Goal: Task Accomplishment & Management: Manage account settings

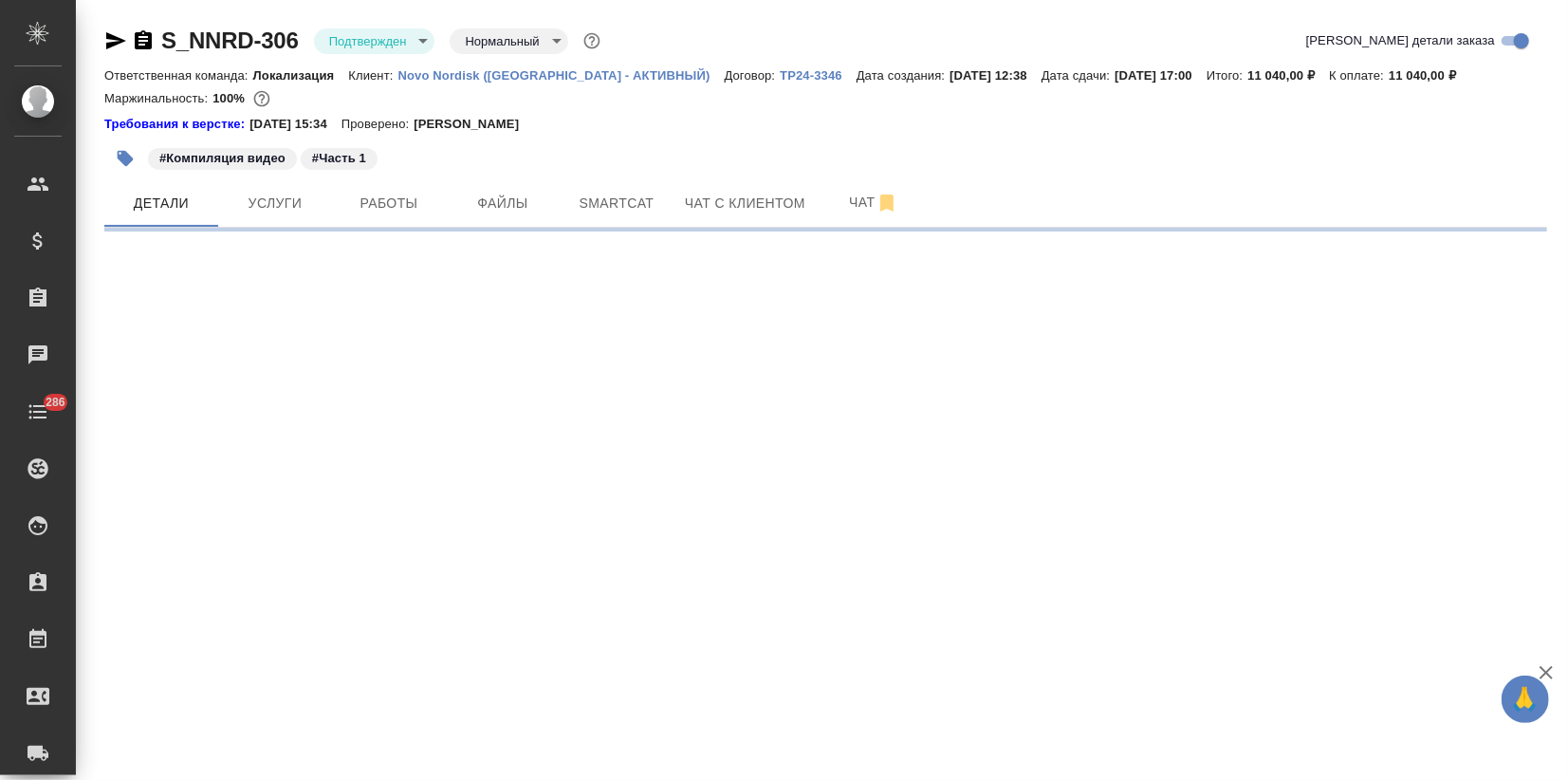
select select "RU"
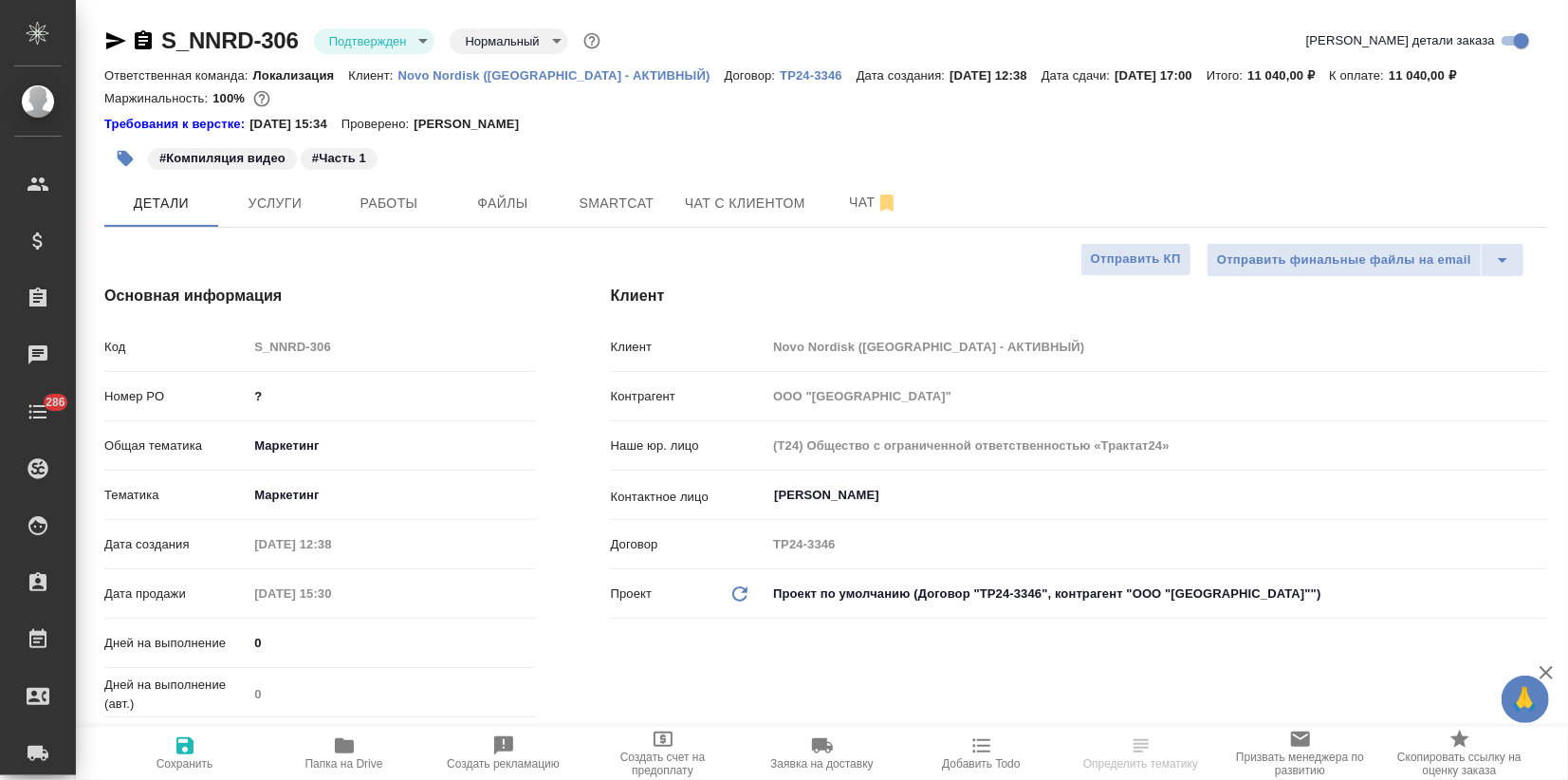
type textarea "x"
drag, startPoint x: 258, startPoint y: 402, endPoint x: 220, endPoint y: 389, distance: 40.2
click at [220, 389] on div "Номер PO ?" at bounding box center [319, 396] width 430 height 33
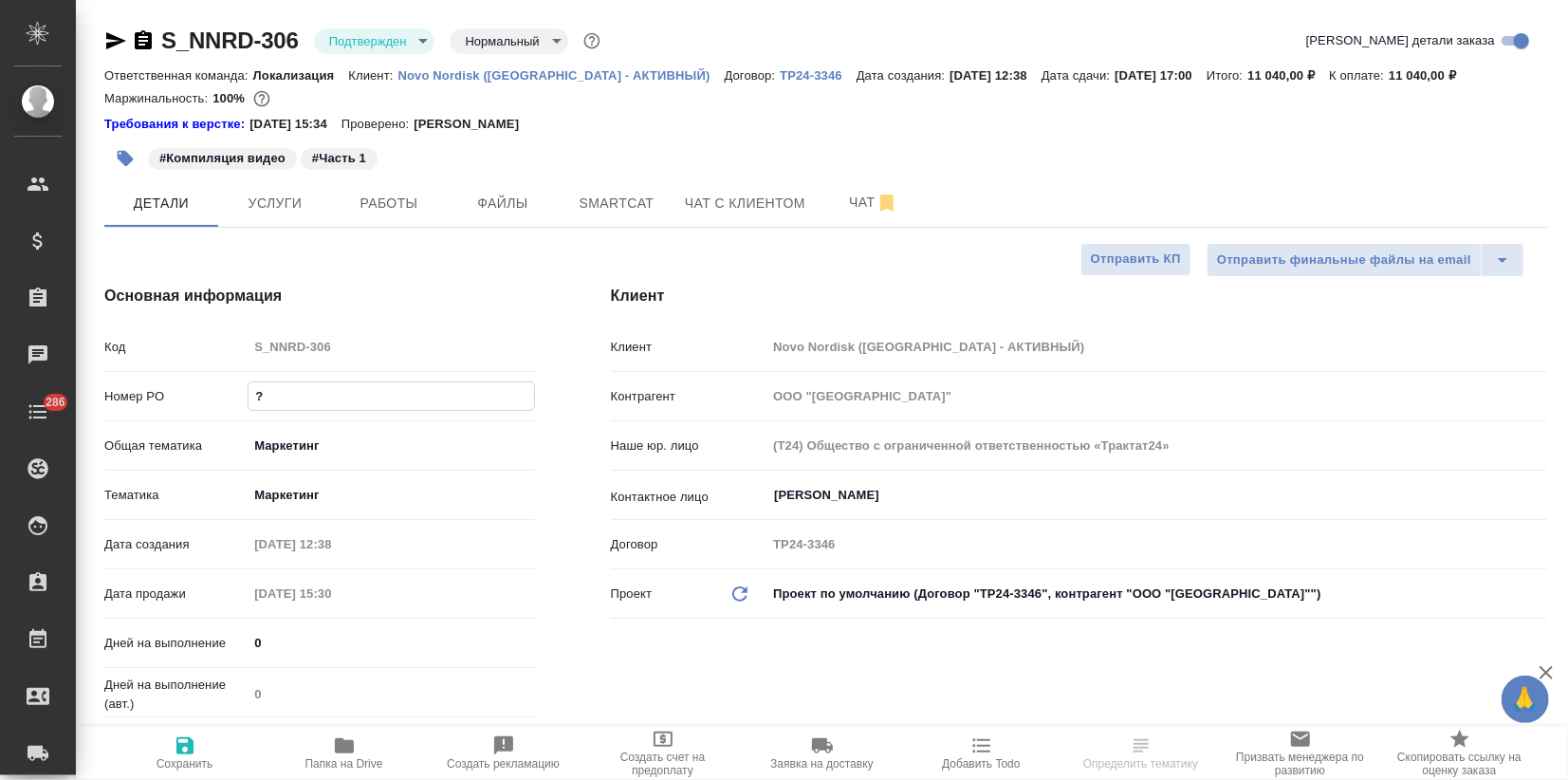
drag, startPoint x: 287, startPoint y: 391, endPoint x: 214, endPoint y: 377, distance: 74.3
click at [228, 382] on div "Номер PO ?" at bounding box center [319, 396] width 430 height 33
paste input "8002382763"
type input "8002382763"
type textarea "x"
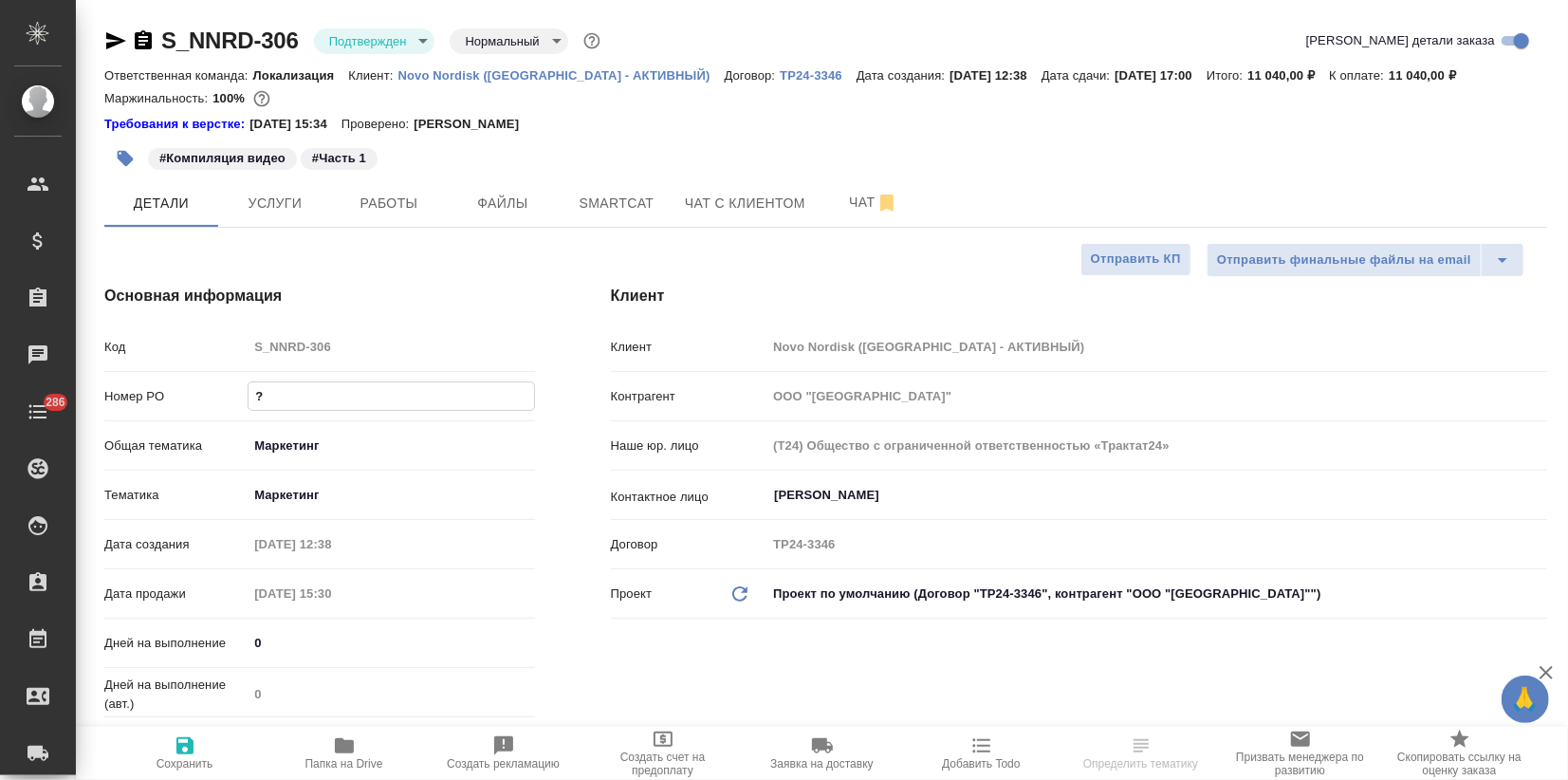
type textarea "x"
type input "8002382763"
click at [182, 755] on icon "button" at bounding box center [184, 745] width 23 height 23
type textarea "x"
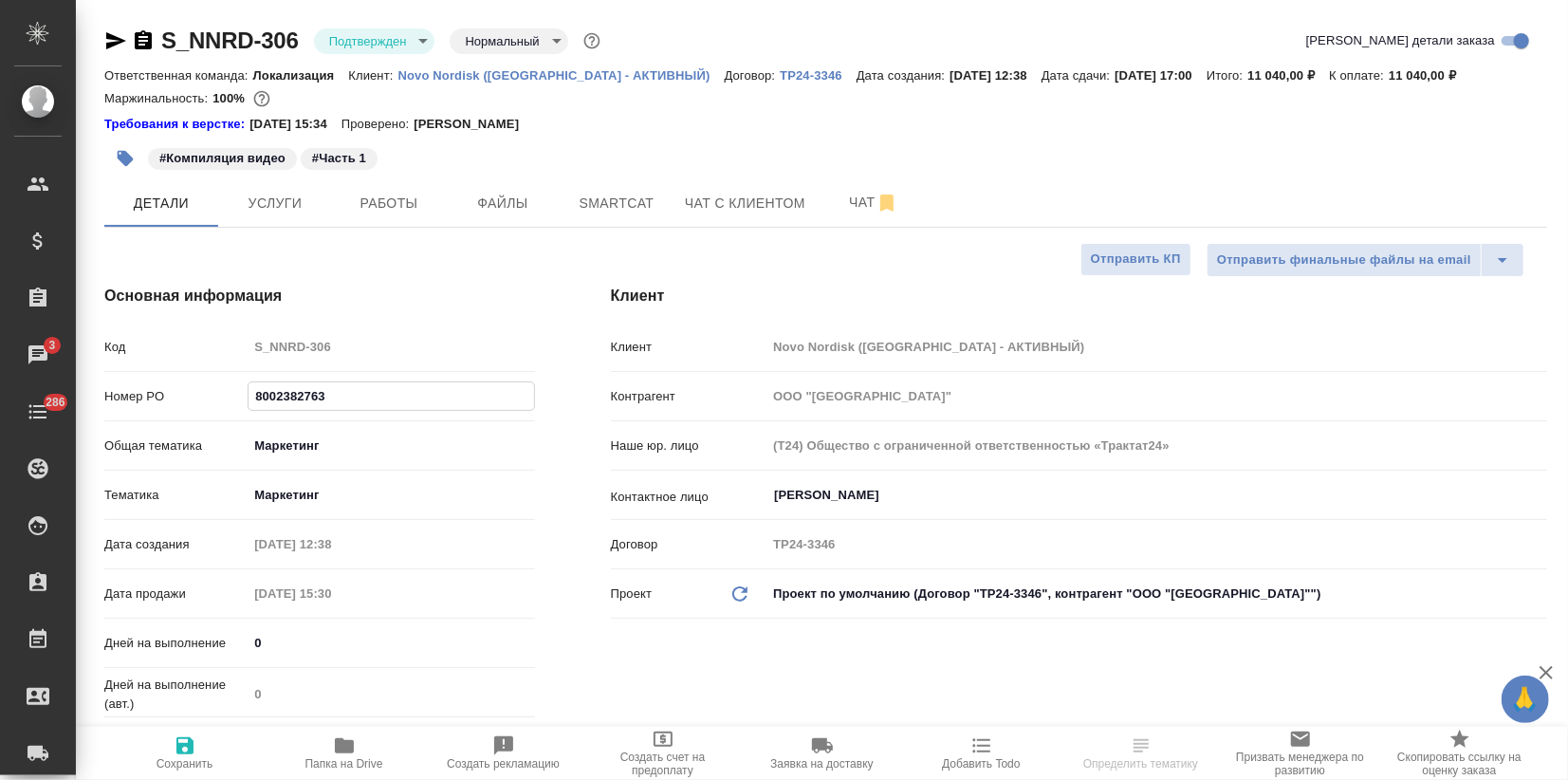
type textarea "x"
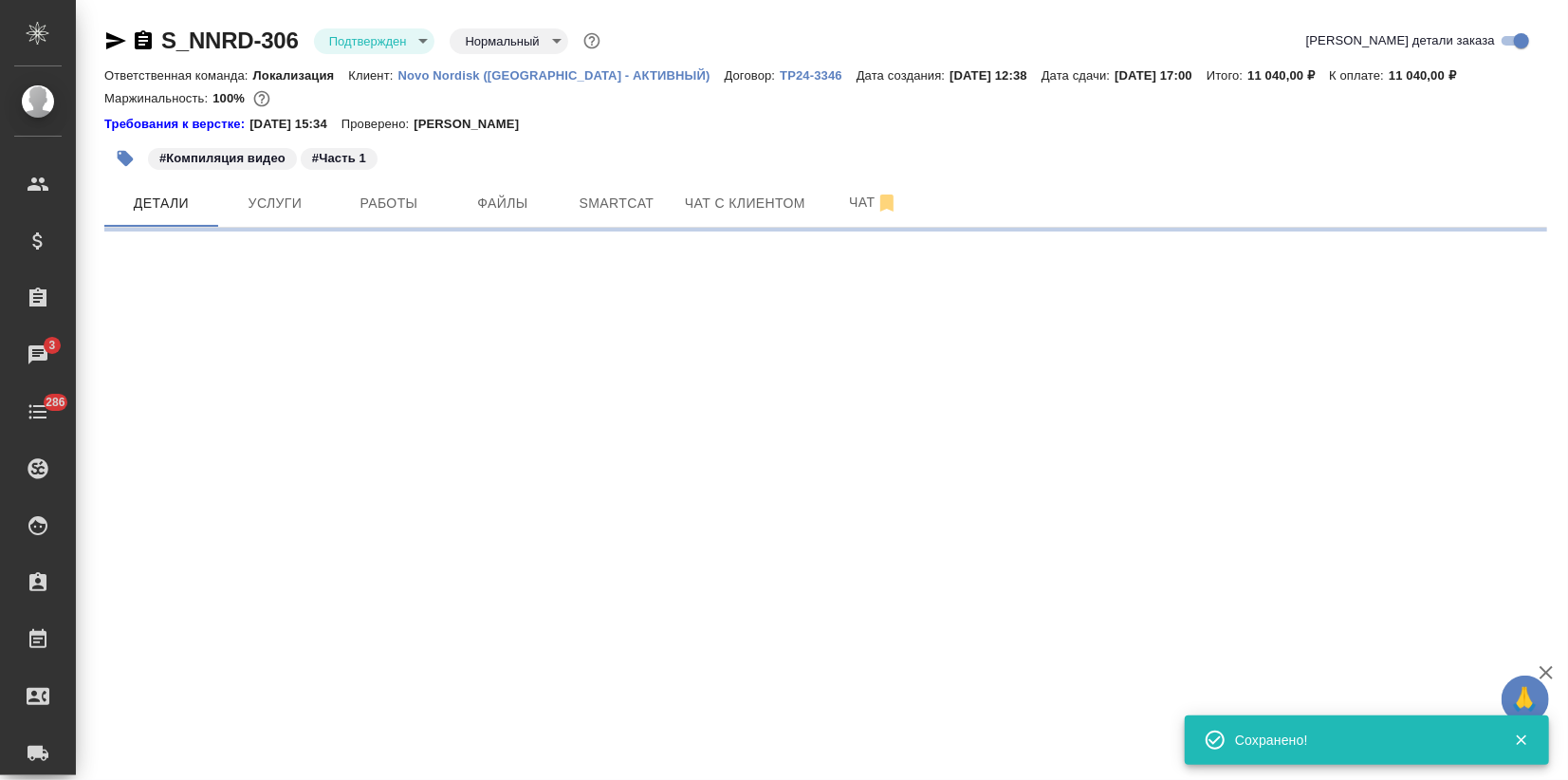
type input "inProgress"
select select "RU"
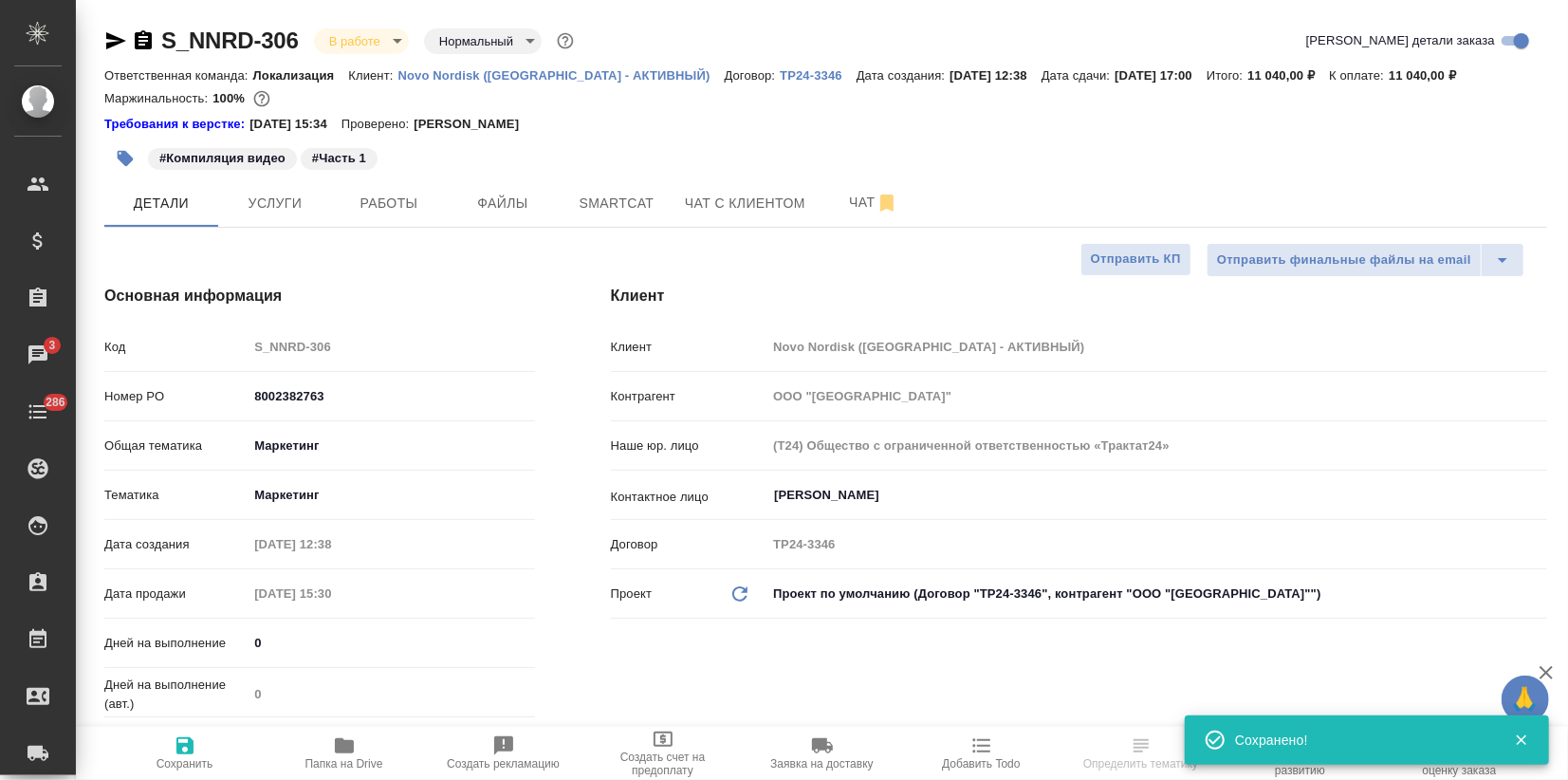
type textarea "x"
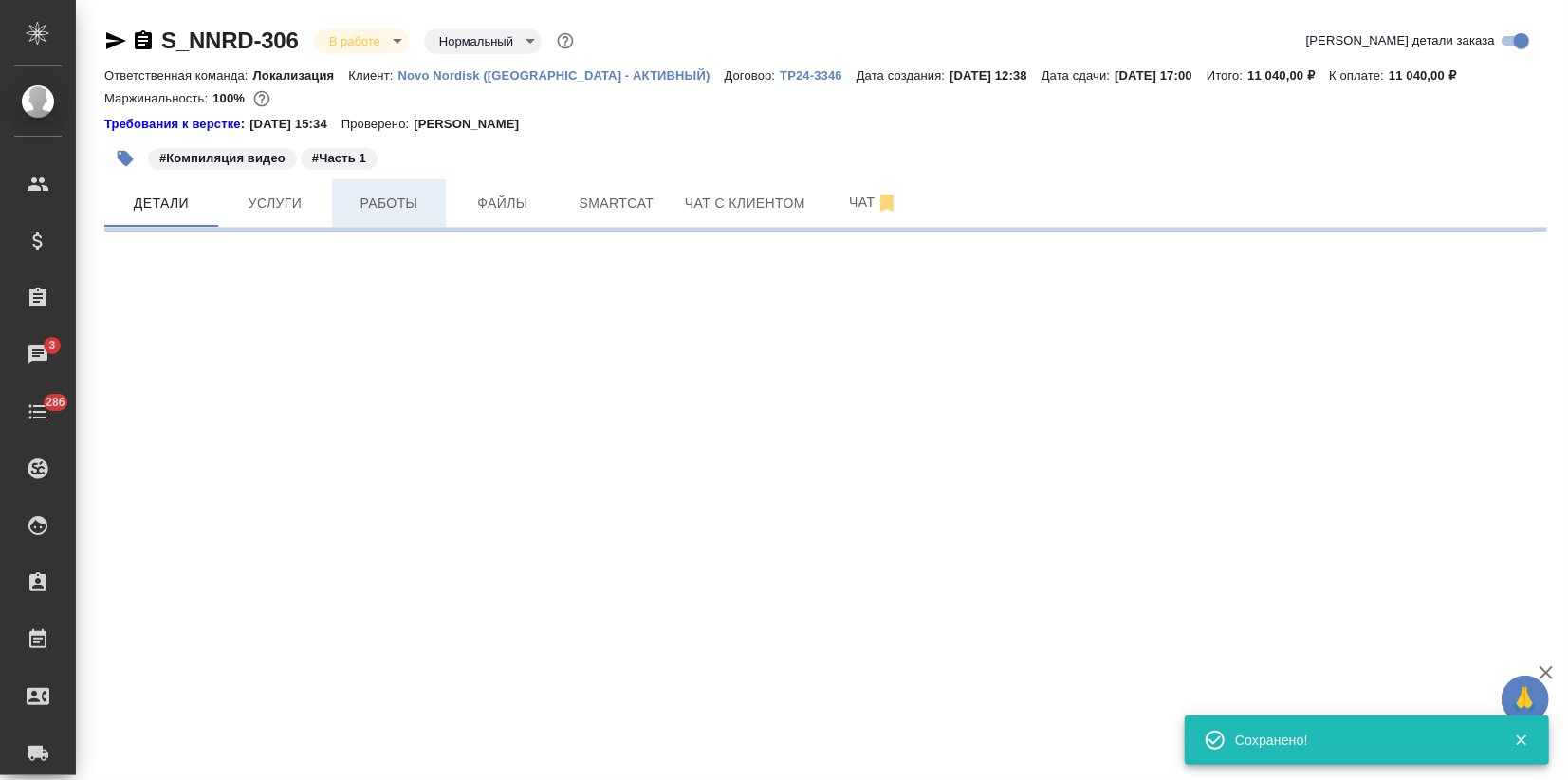
select select "RU"
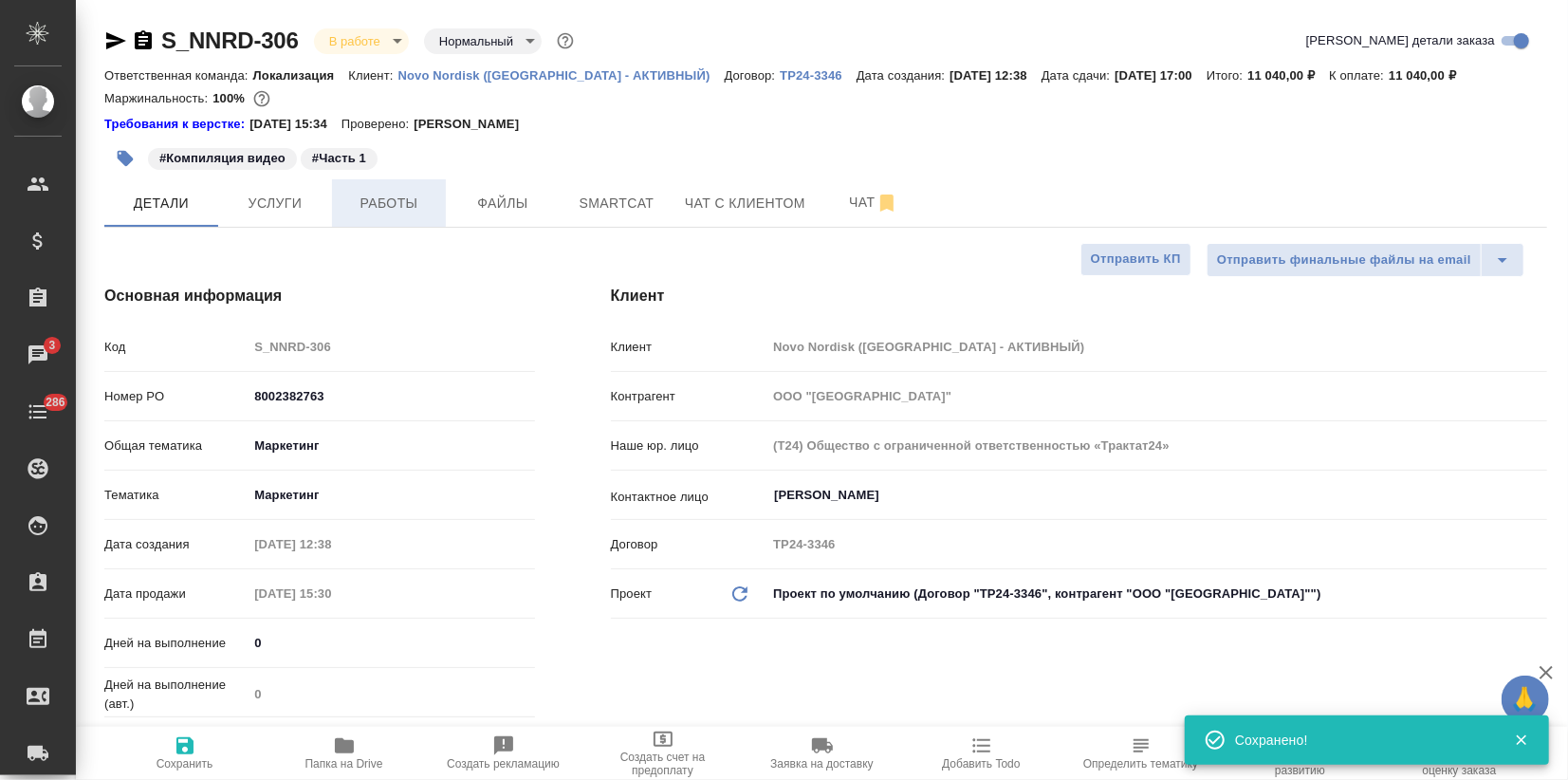
type textarea "x"
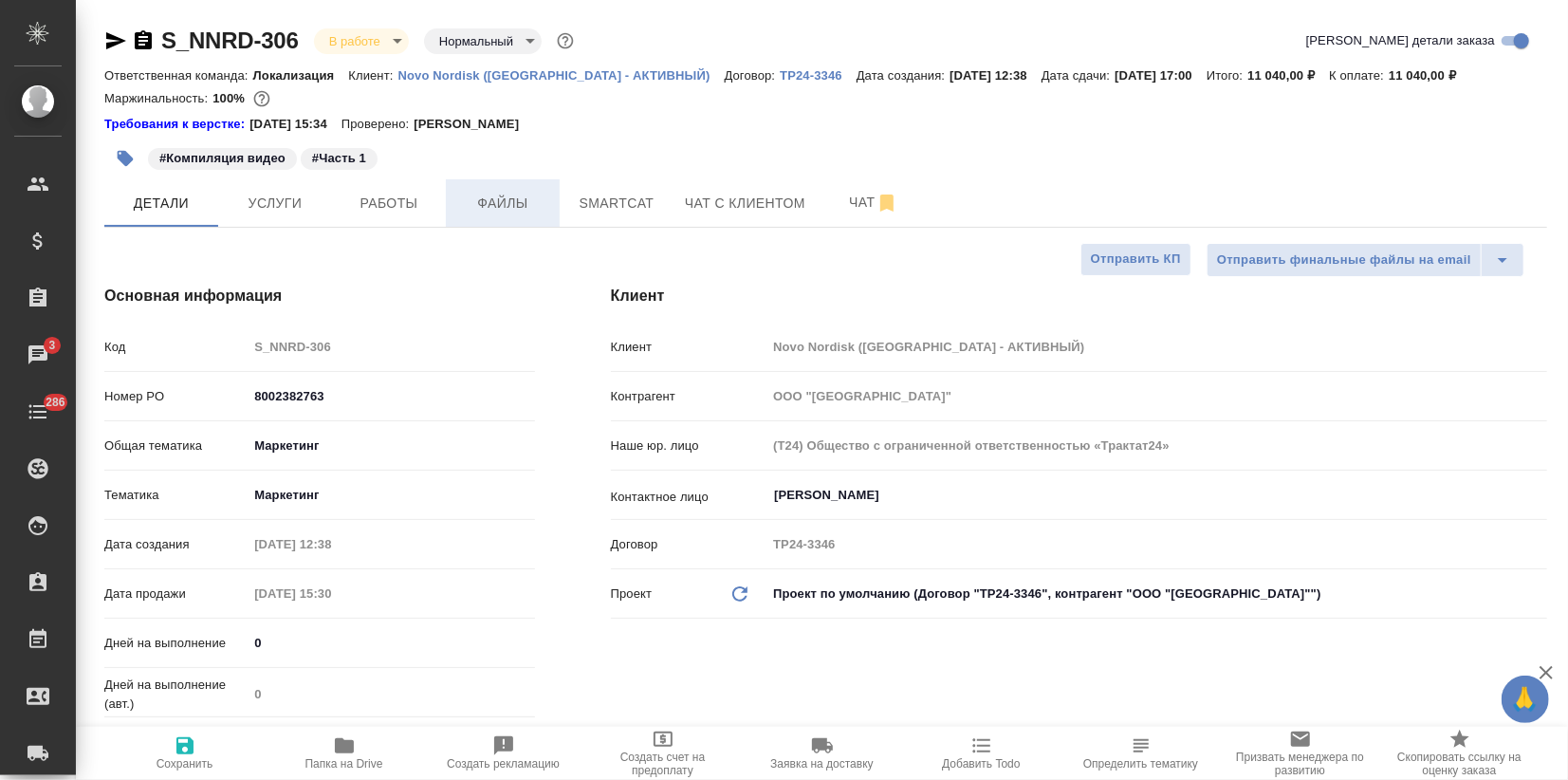
click at [521, 193] on span "Файлы" at bounding box center [503, 203] width 91 height 24
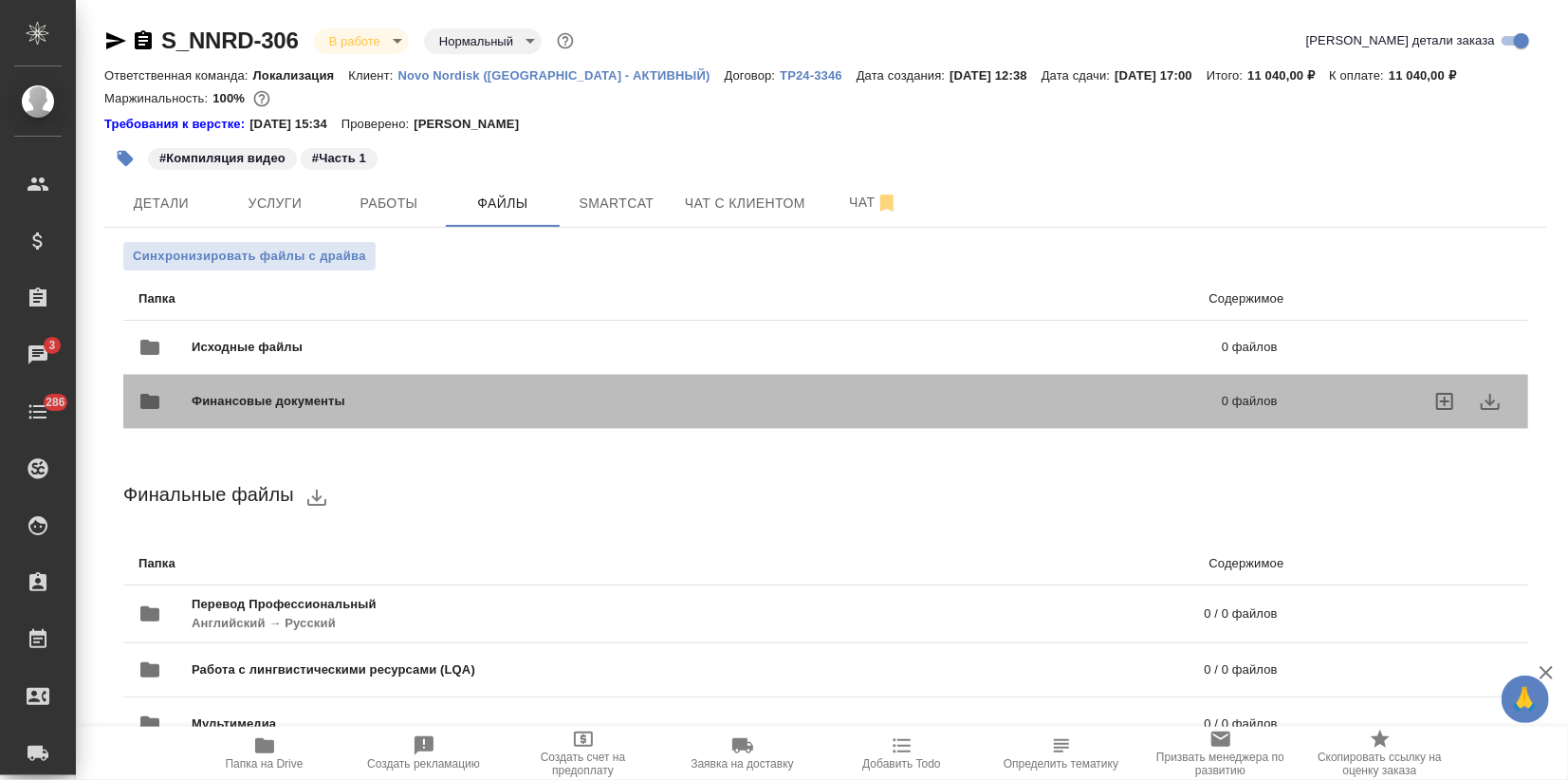
click at [224, 405] on span "Финансовые документы" at bounding box center [487, 401] width 592 height 19
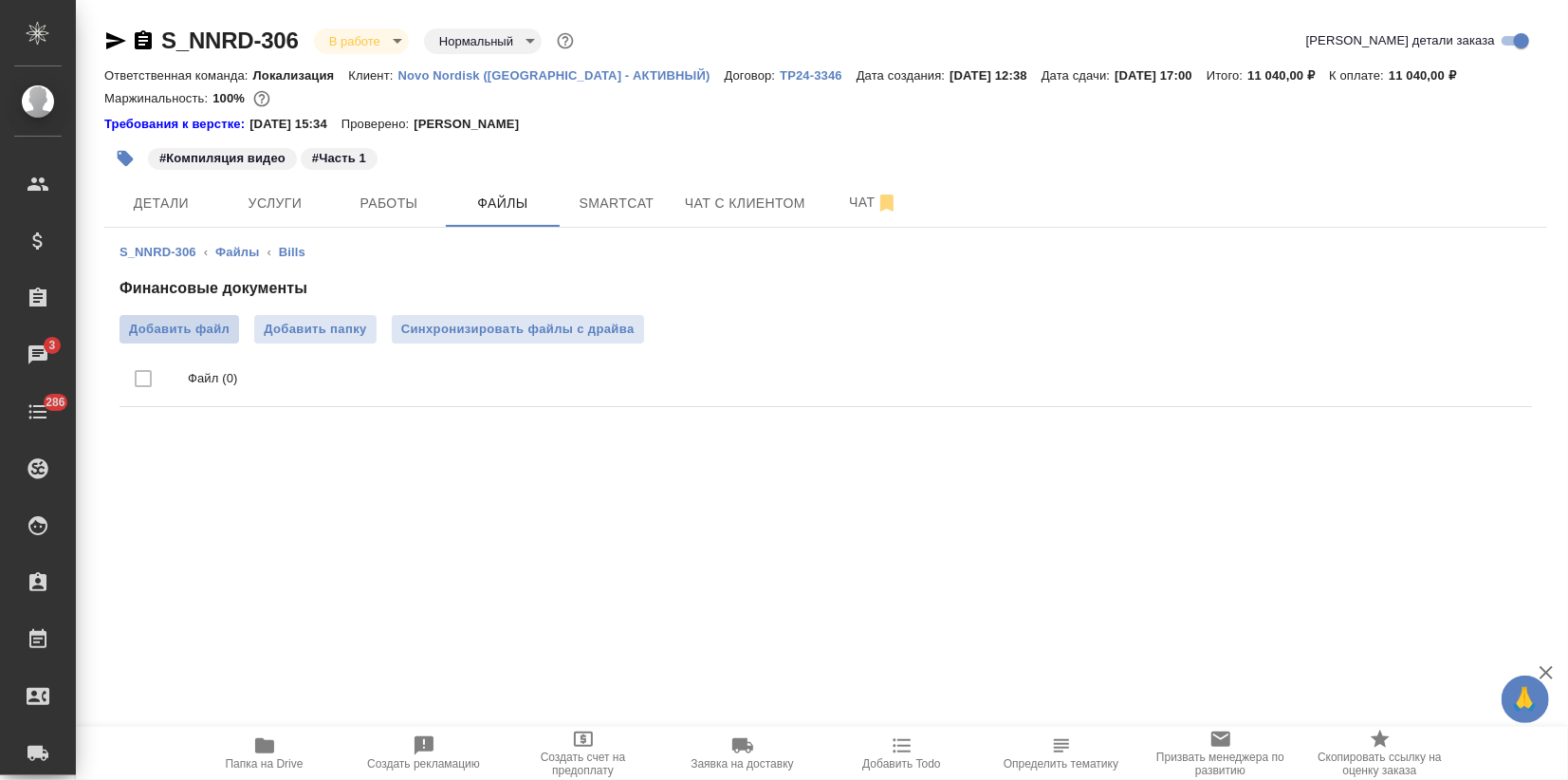
click at [179, 324] on span "Добавить файл" at bounding box center [179, 328] width 100 height 19
click at [0, 0] on input "Добавить файл" at bounding box center [0, 0] width 0 height 0
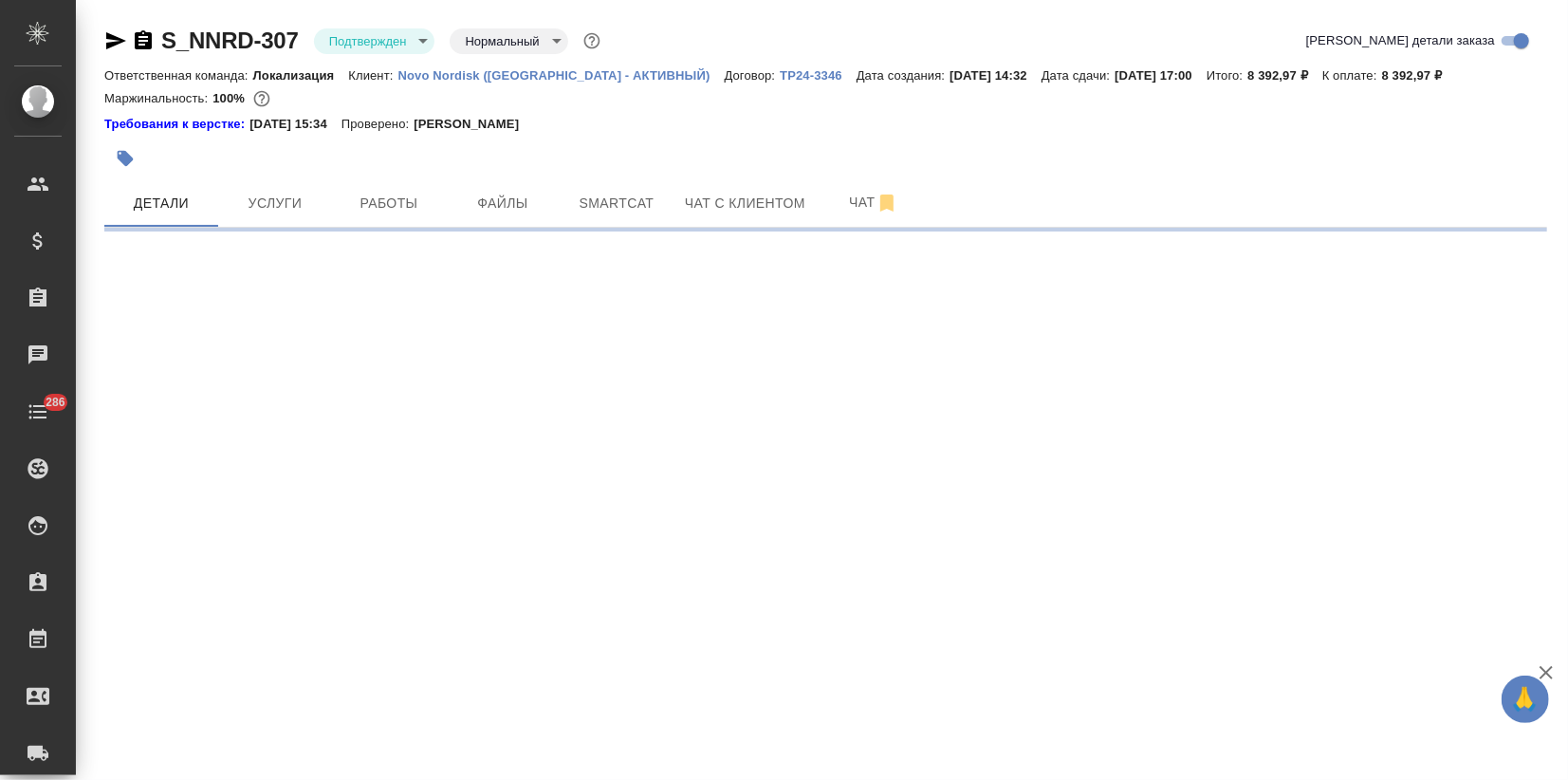
select select "RU"
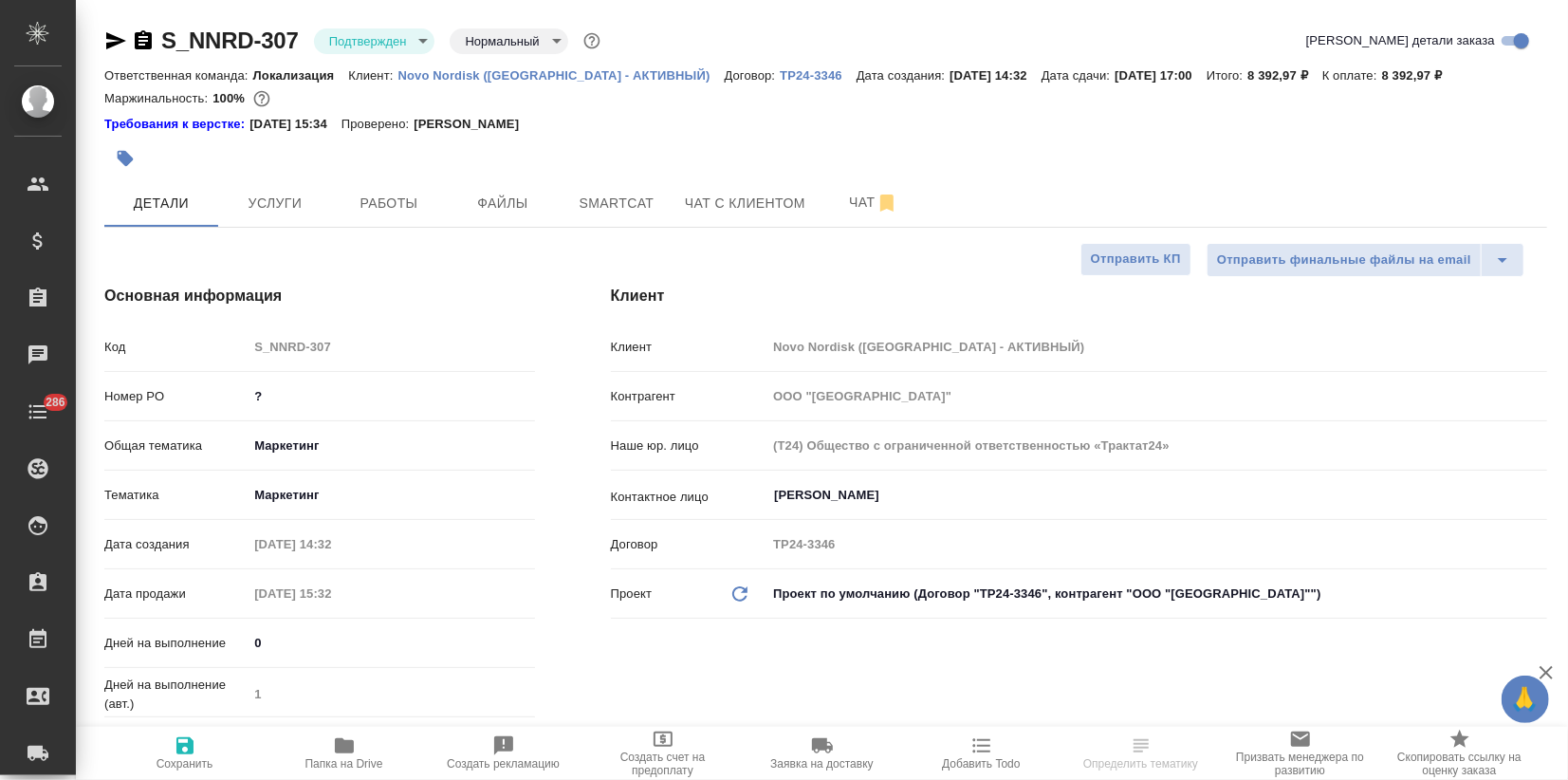
type textarea "x"
drag, startPoint x: 286, startPoint y: 401, endPoint x: 185, endPoint y: 383, distance: 102.6
click at [194, 392] on div "Номер PO ?" at bounding box center [319, 396] width 430 height 33
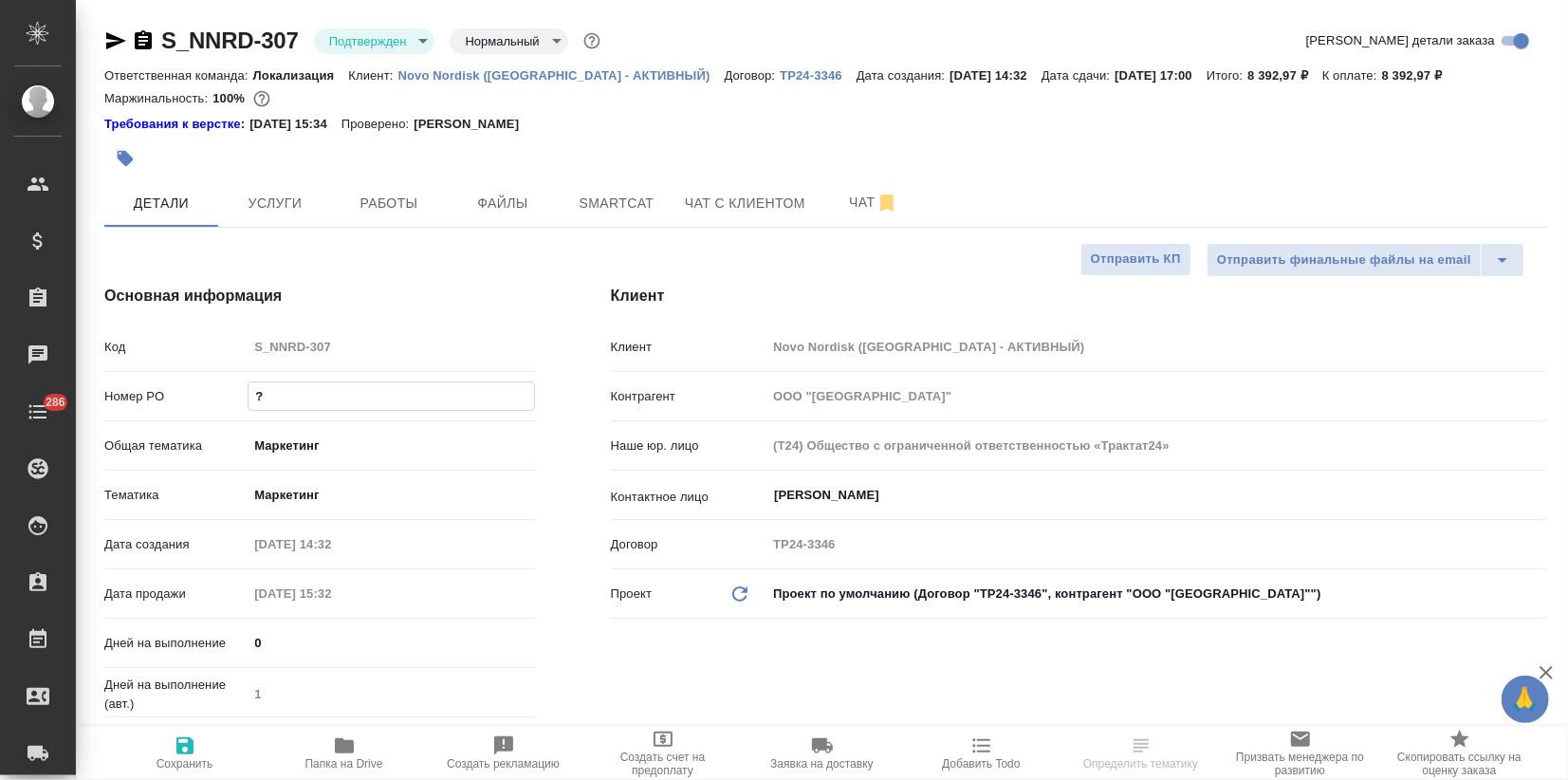
paste input "8002382763"
type input "8002382763"
type textarea "x"
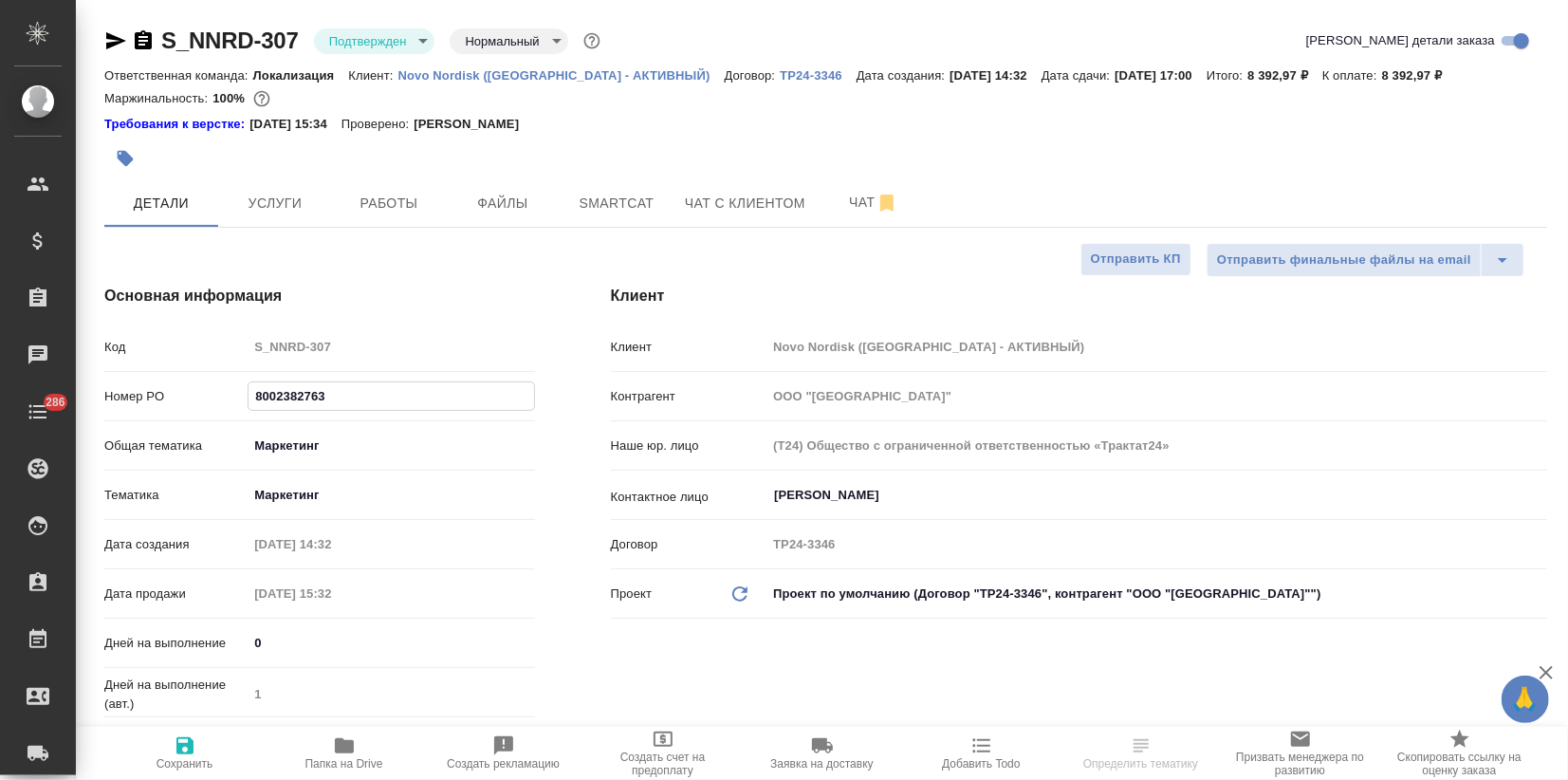
type input "8002382763"
click at [185, 742] on icon "button" at bounding box center [184, 745] width 23 height 23
type textarea "x"
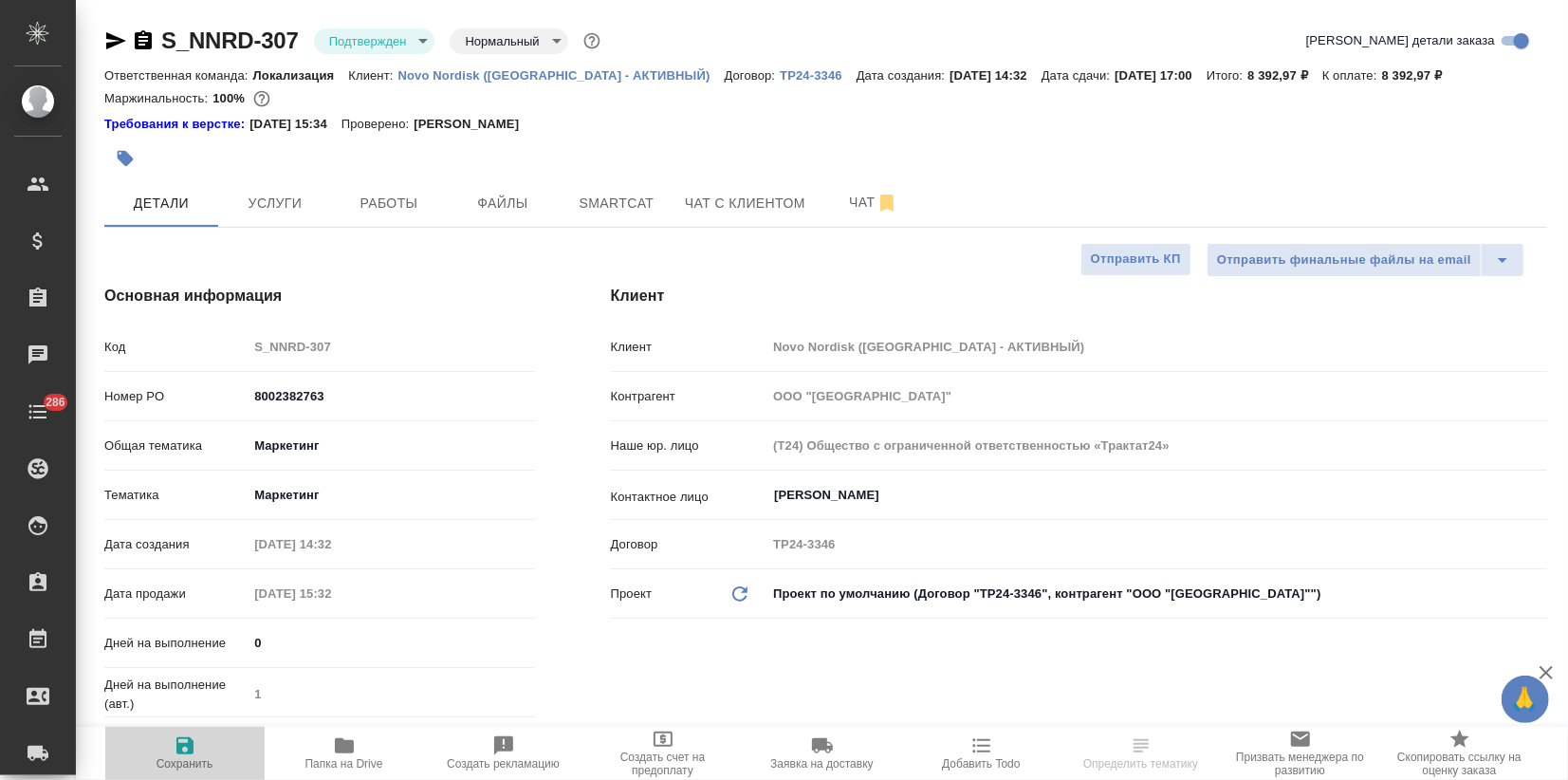
type textarea "x"
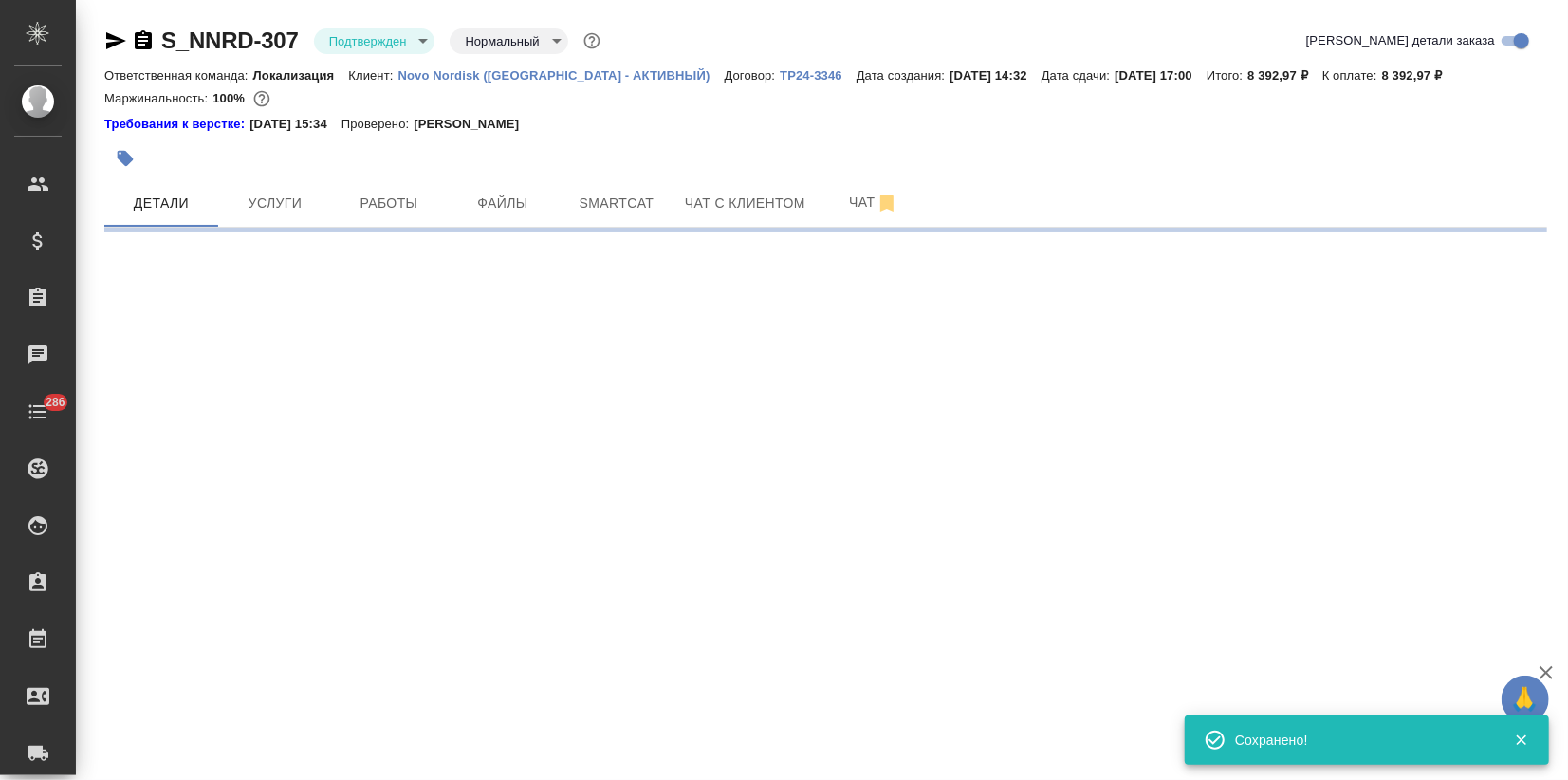
click at [495, 175] on div at bounding box center [585, 159] width 962 height 42
type input "inProgress"
select select "RU"
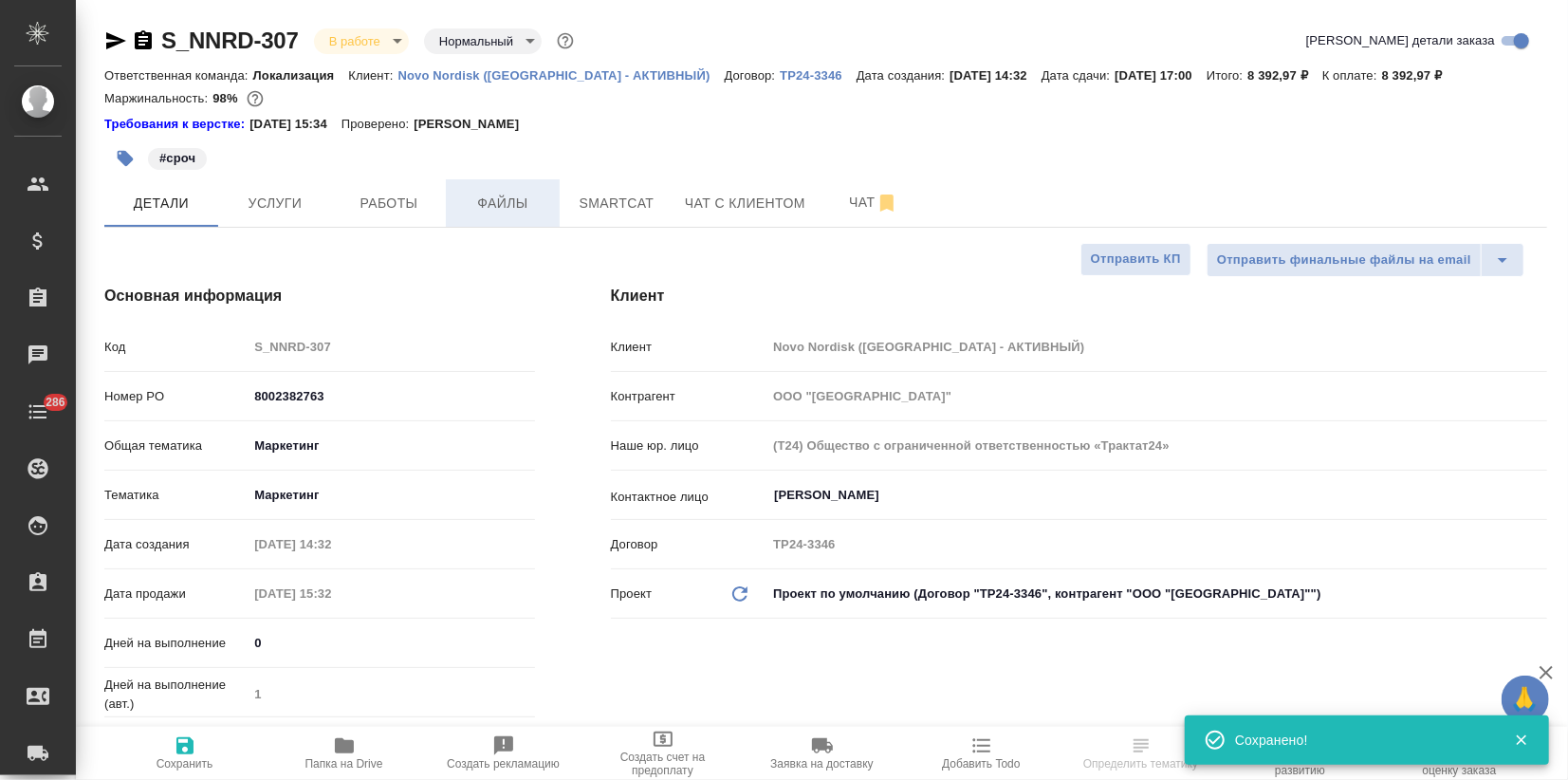
type textarea "x"
click at [493, 192] on span "Файлы" at bounding box center [503, 203] width 91 height 24
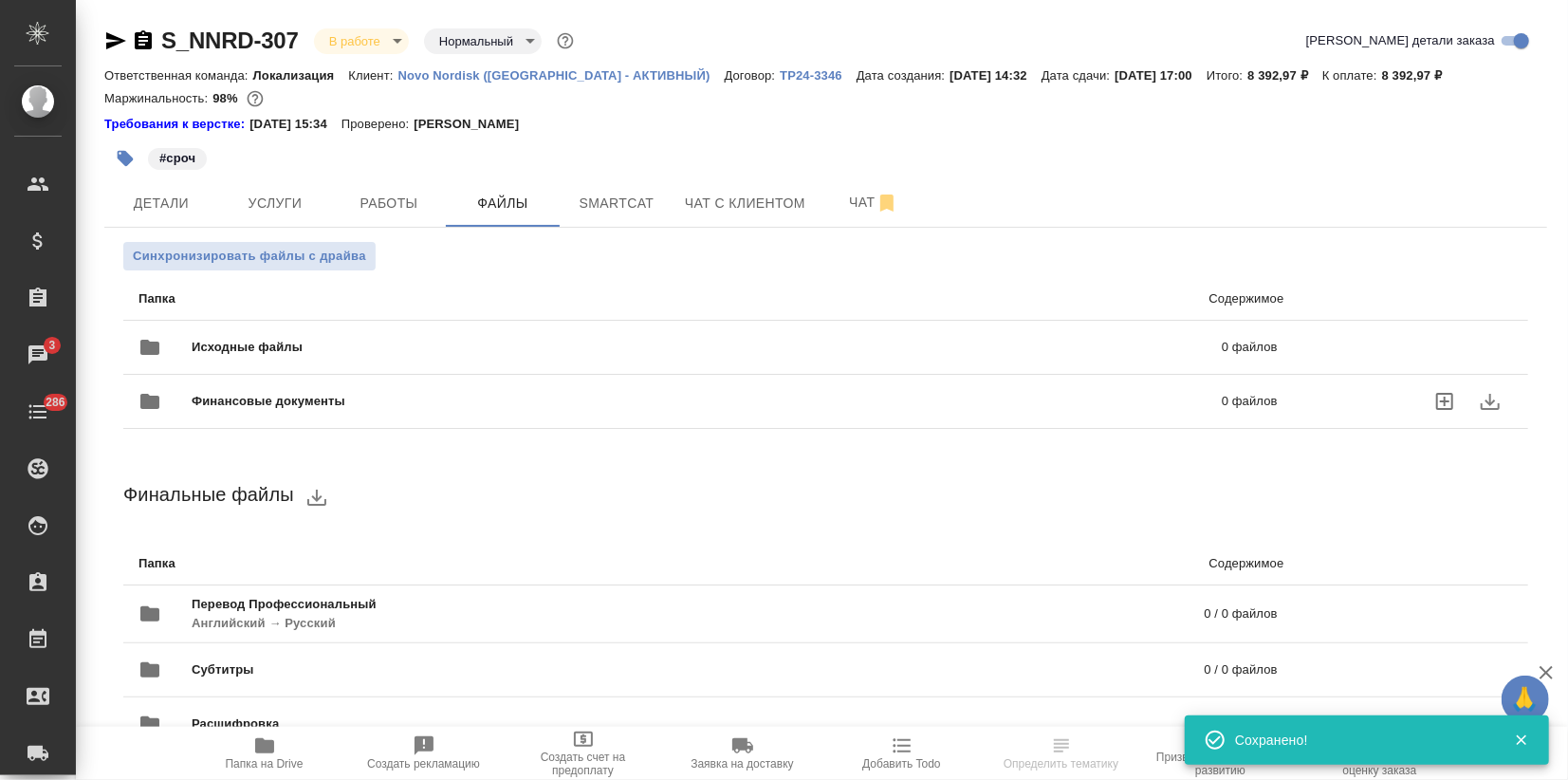
click at [254, 399] on span "Финансовые документы" at bounding box center [487, 401] width 592 height 19
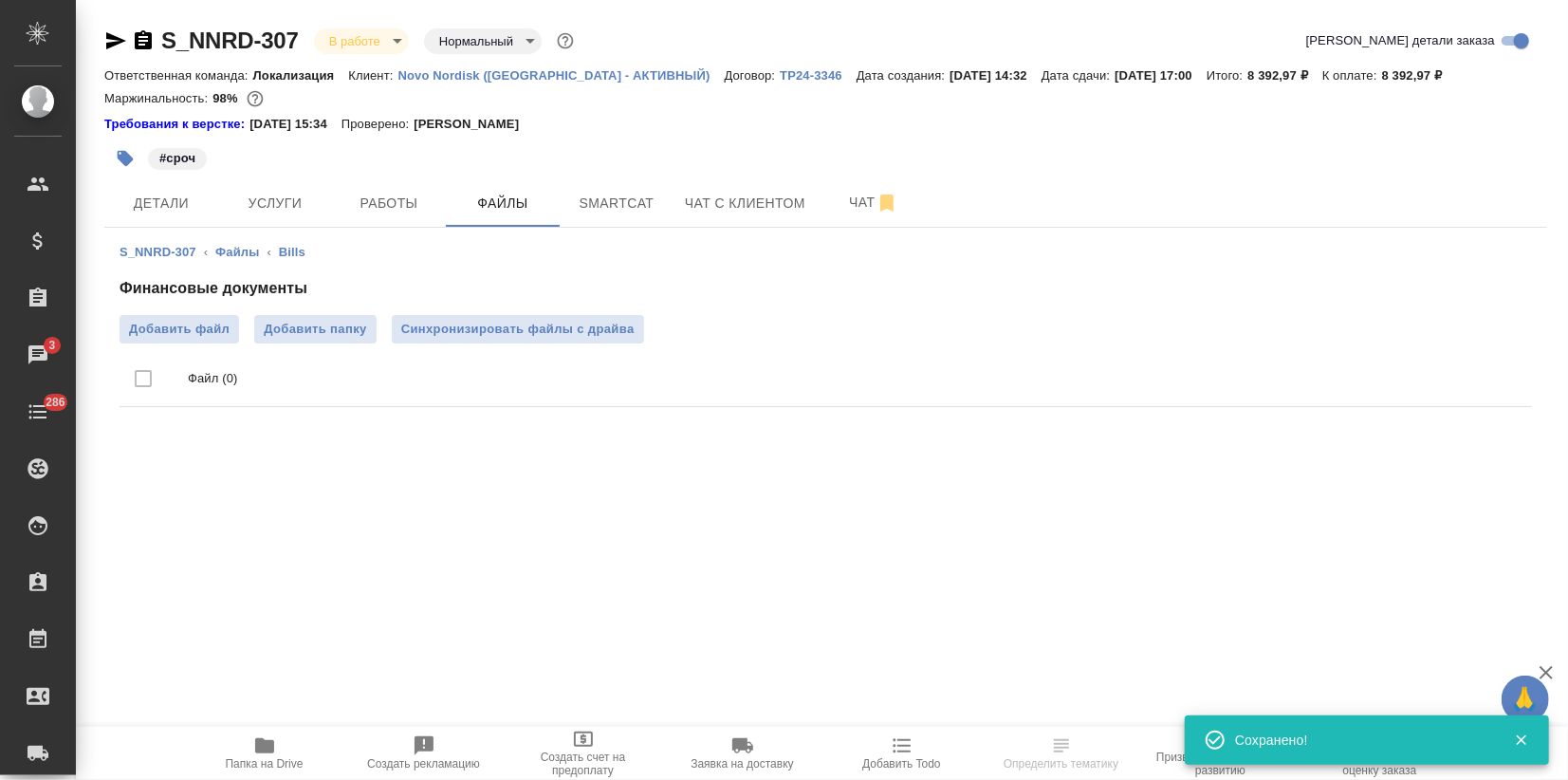
click at [189, 306] on div "Финансовые документы Добавить файл Добавить папку Синхронизировать файлы с драй…" at bounding box center [825, 345] width 1412 height 138
click at [170, 336] on span "Добавить файл" at bounding box center [179, 328] width 100 height 19
click at [0, 0] on input "Добавить файл" at bounding box center [0, 0] width 0 height 0
